Goal: Find specific page/section: Find specific page/section

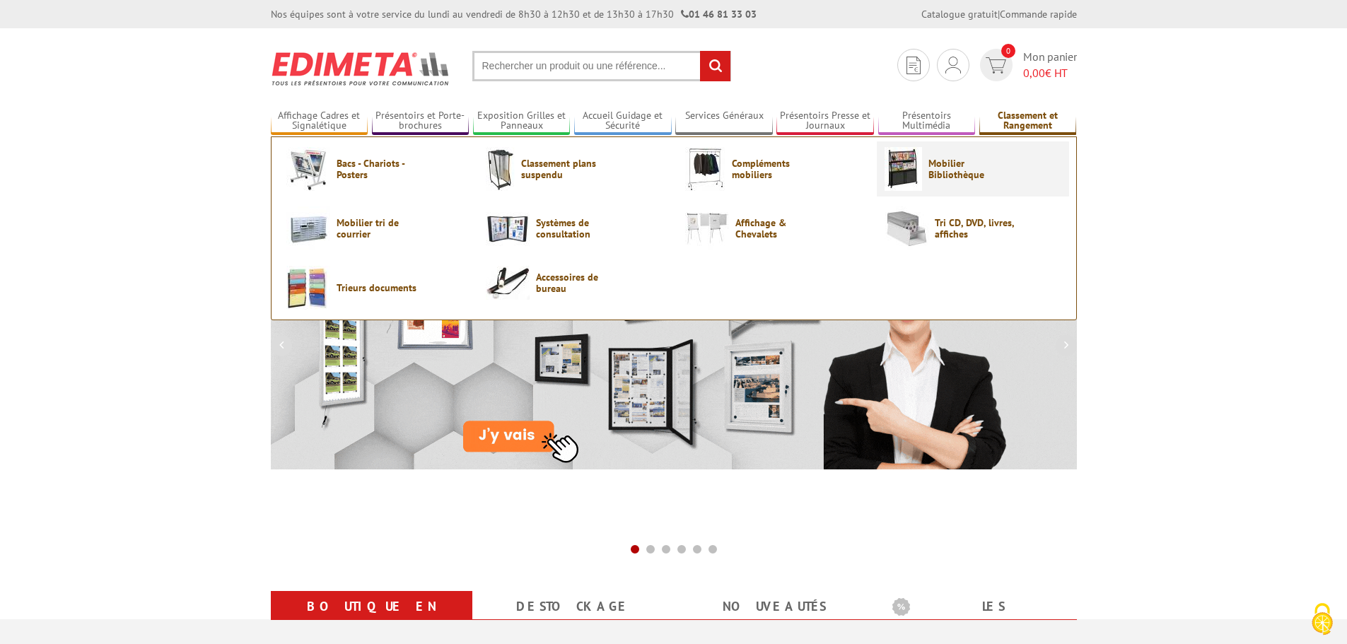
click at [968, 170] on span "Mobilier Bibliothèque" at bounding box center [970, 169] width 85 height 23
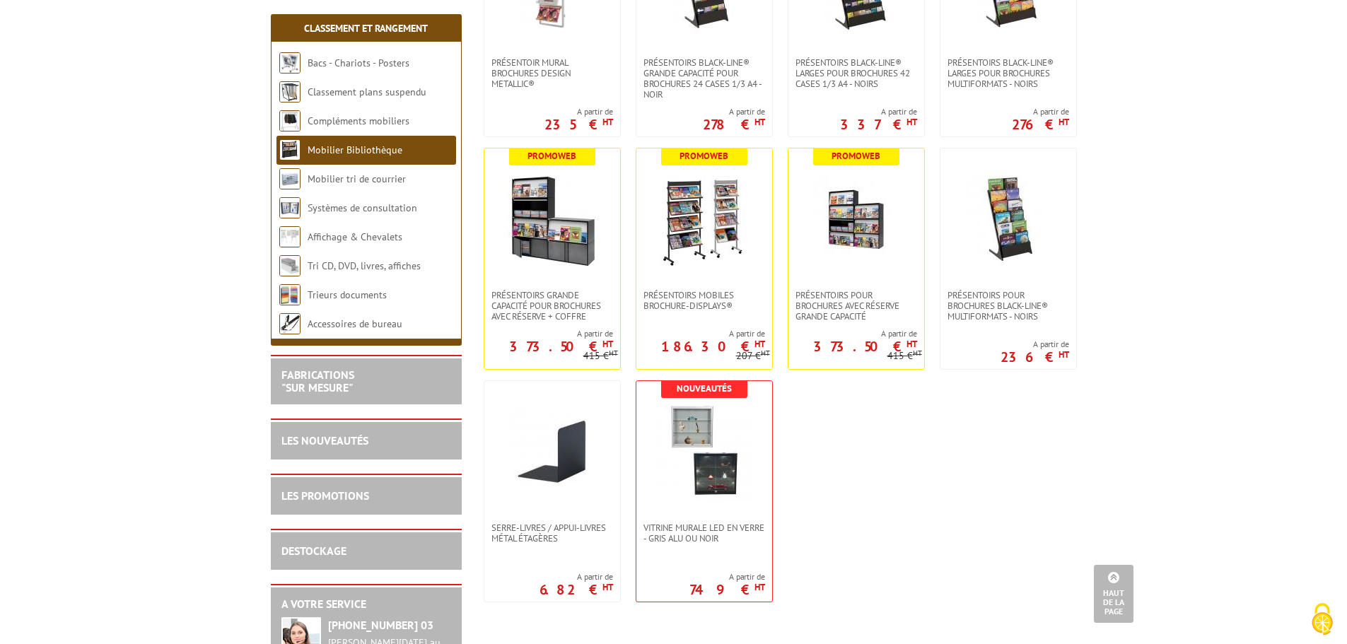
scroll to position [1131, 0]
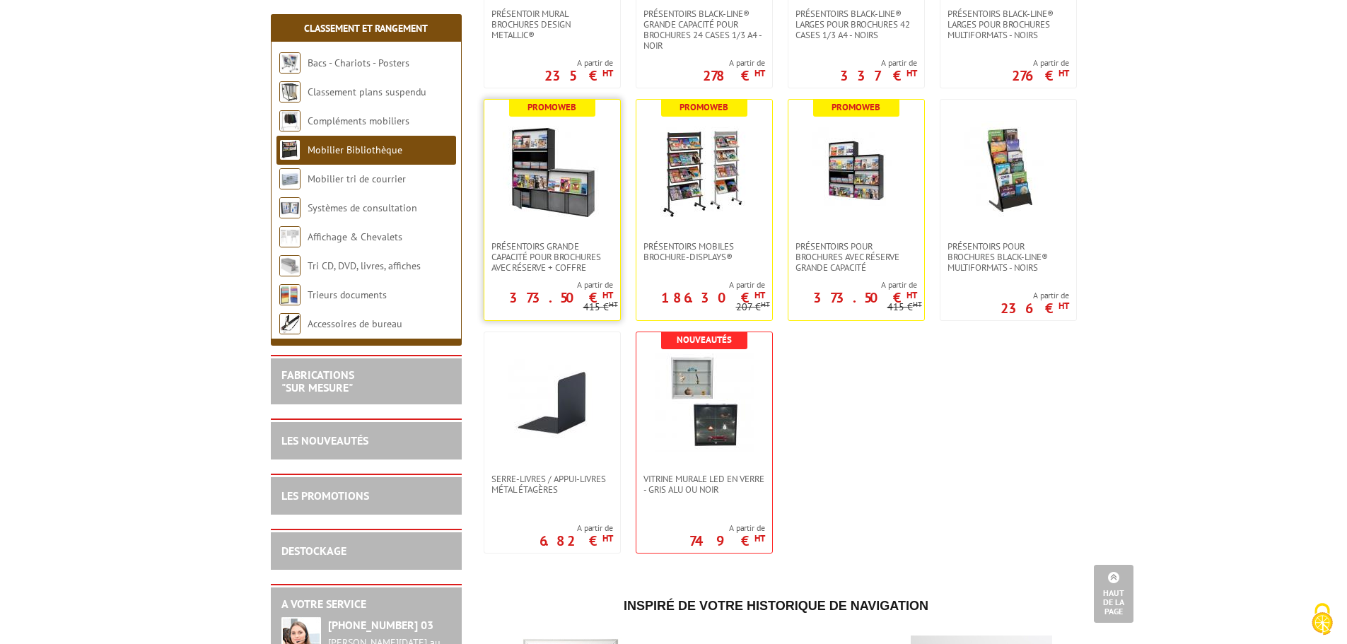
click at [551, 211] on img at bounding box center [552, 170] width 99 height 99
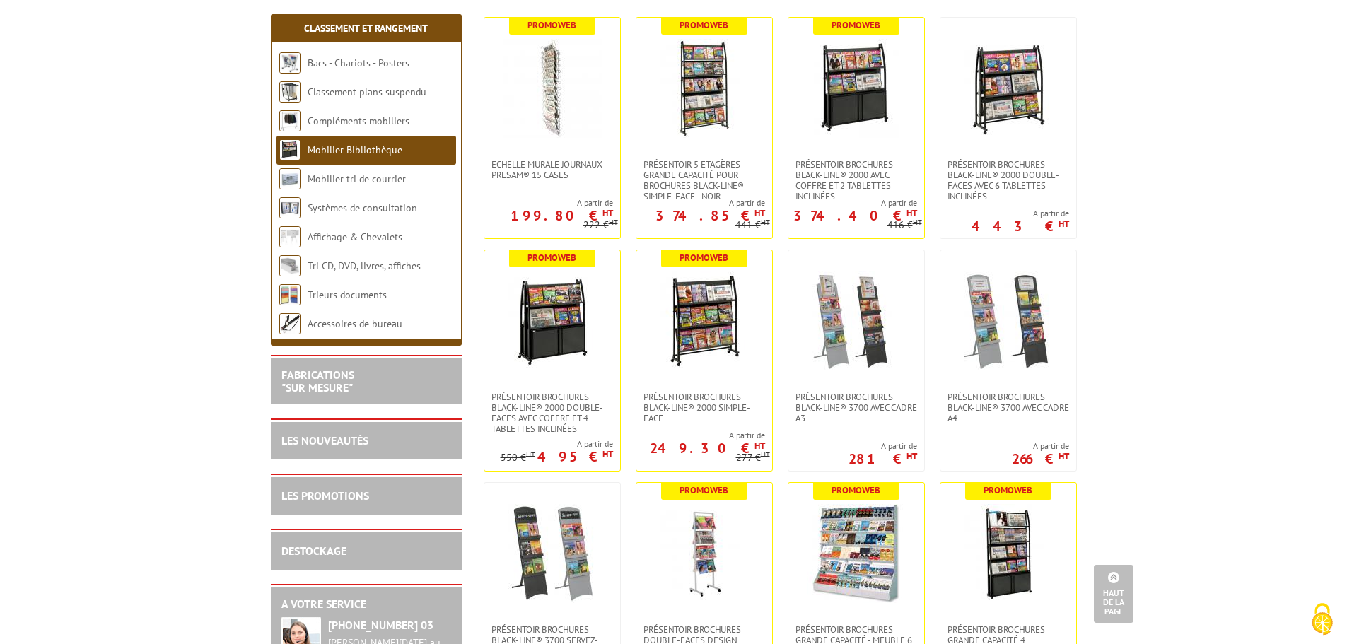
scroll to position [0, 0]
